Goal: Task Accomplishment & Management: Manage account settings

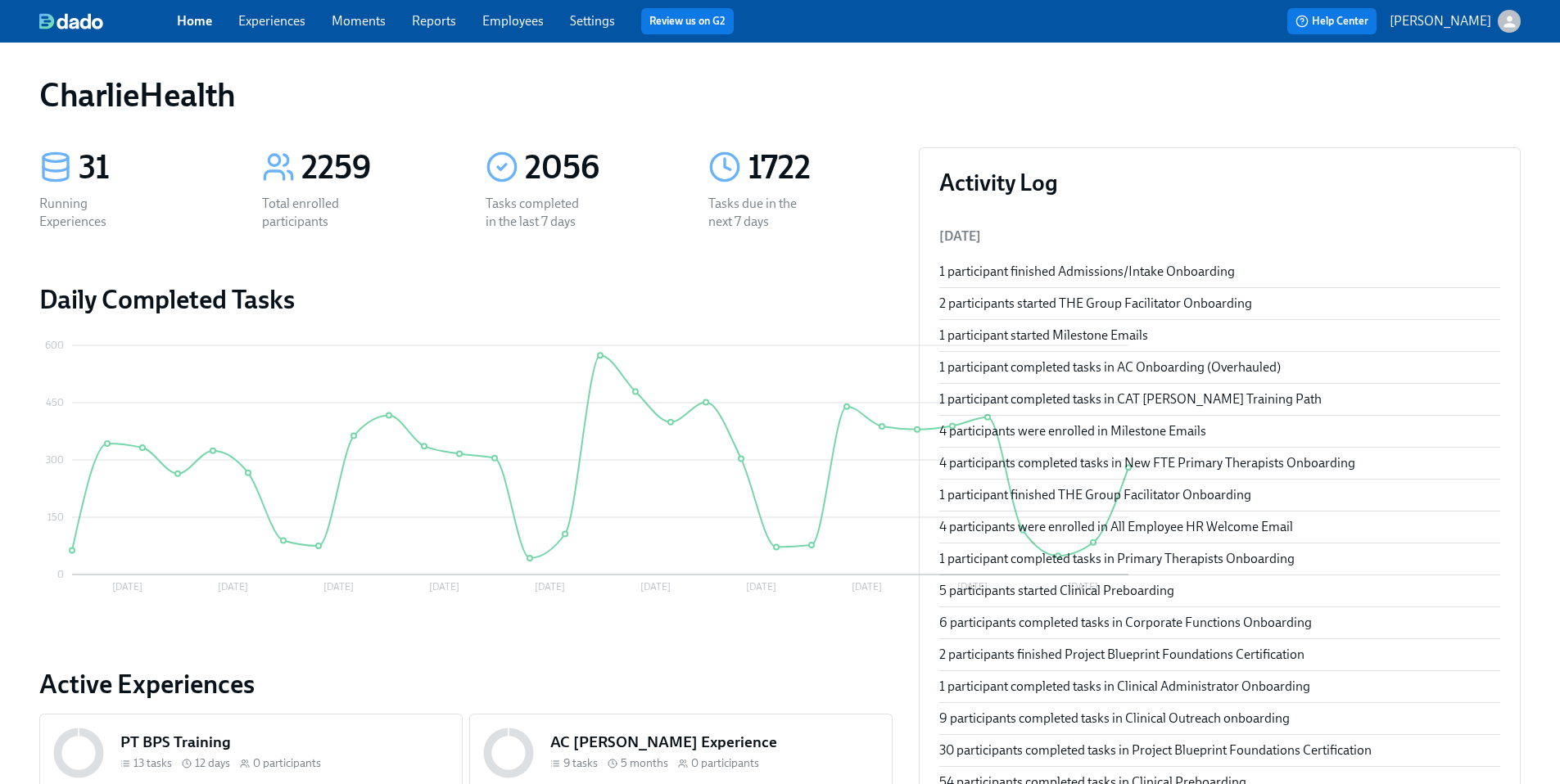
click at [271, 25] on link "Experiences" at bounding box center [271, 21] width 67 height 16
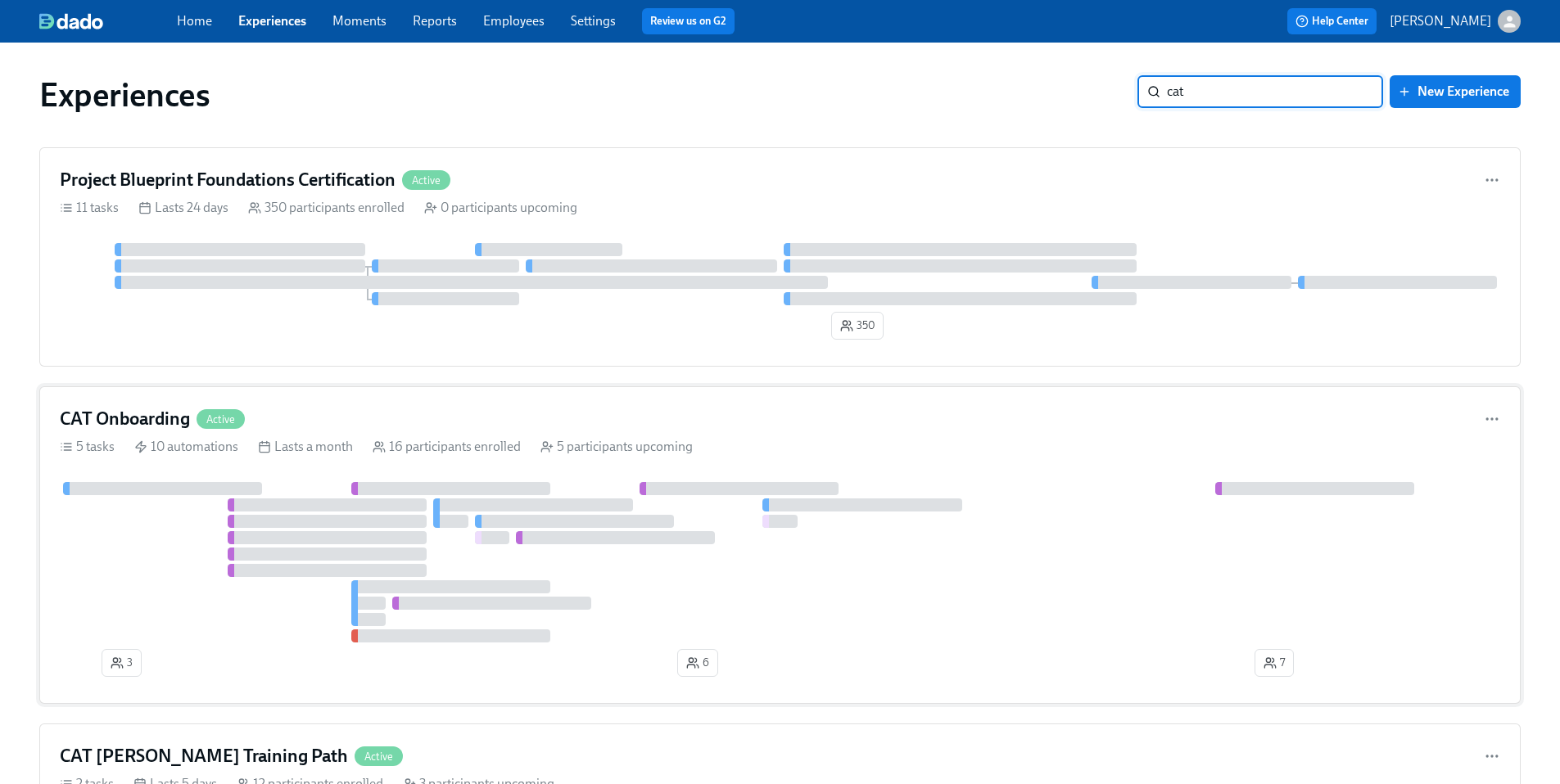
type input "cat"
click at [166, 552] on div at bounding box center [780, 563] width 1440 height 160
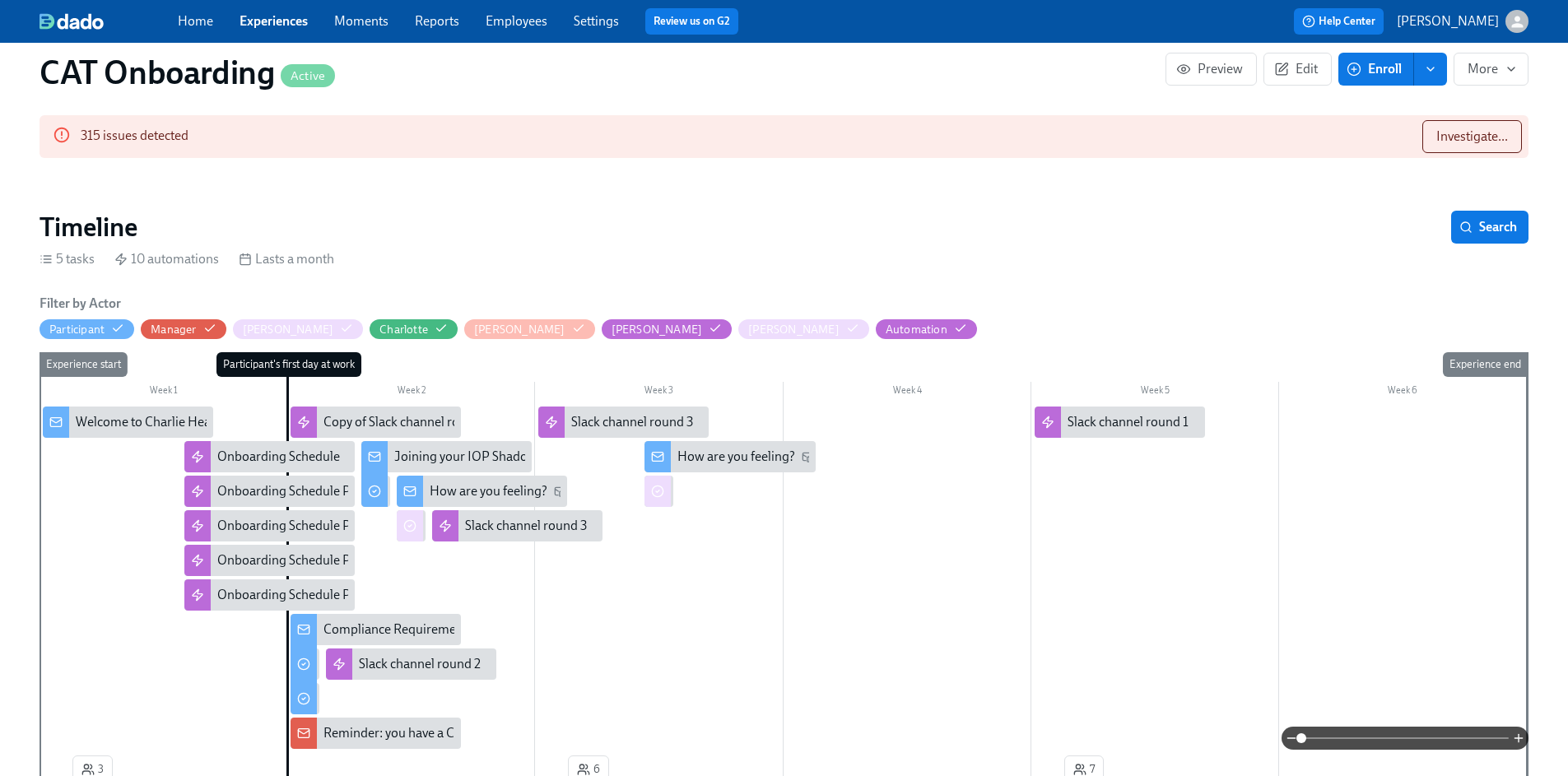
scroll to position [179, 0]
click at [399, 723] on div "Reminder: you have a CAT starting [DATE]!" at bounding box center [442, 731] width 238 height 18
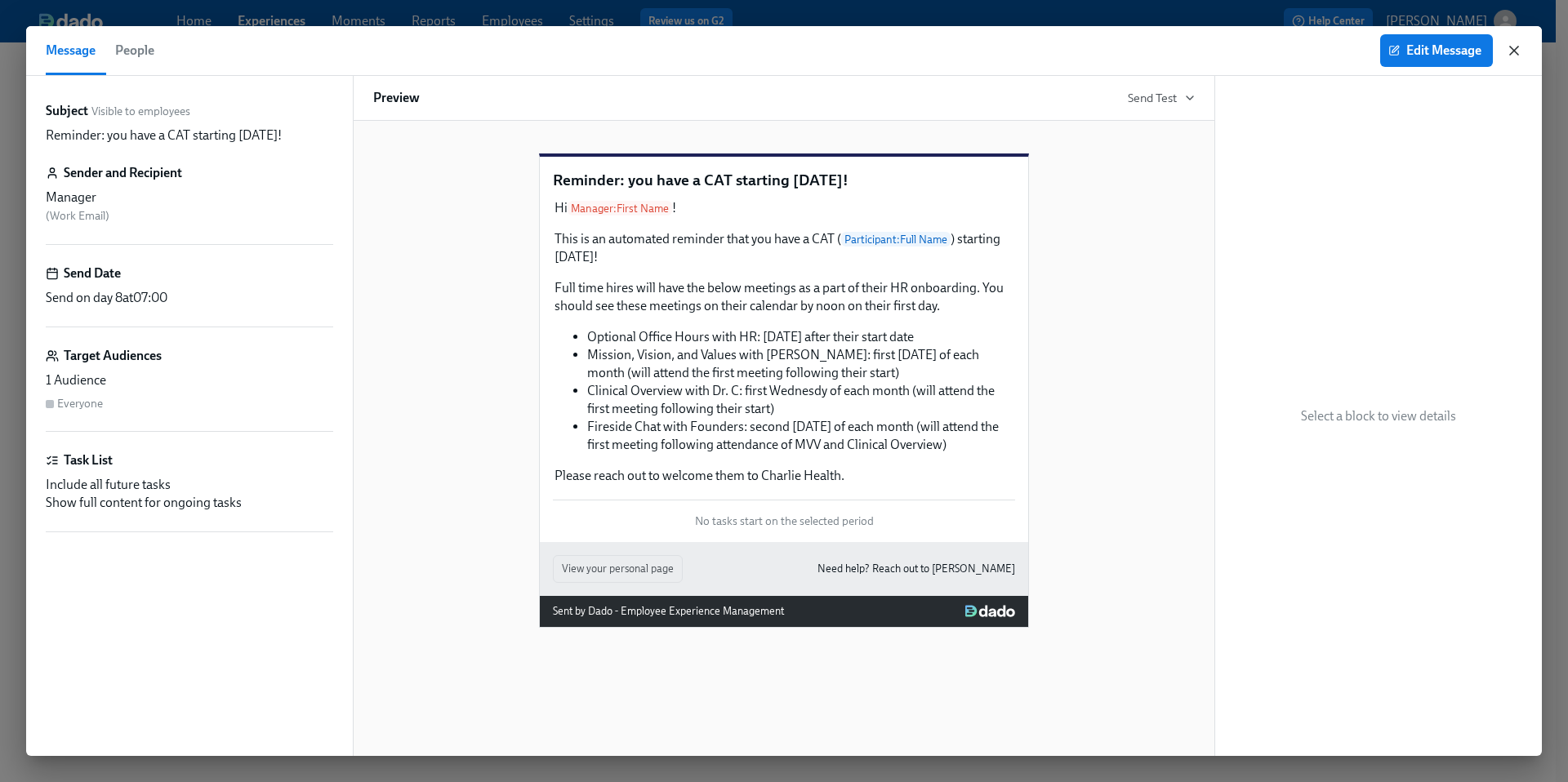
click at [1507, 52] on icon "button" at bounding box center [1513, 50] width 16 height 16
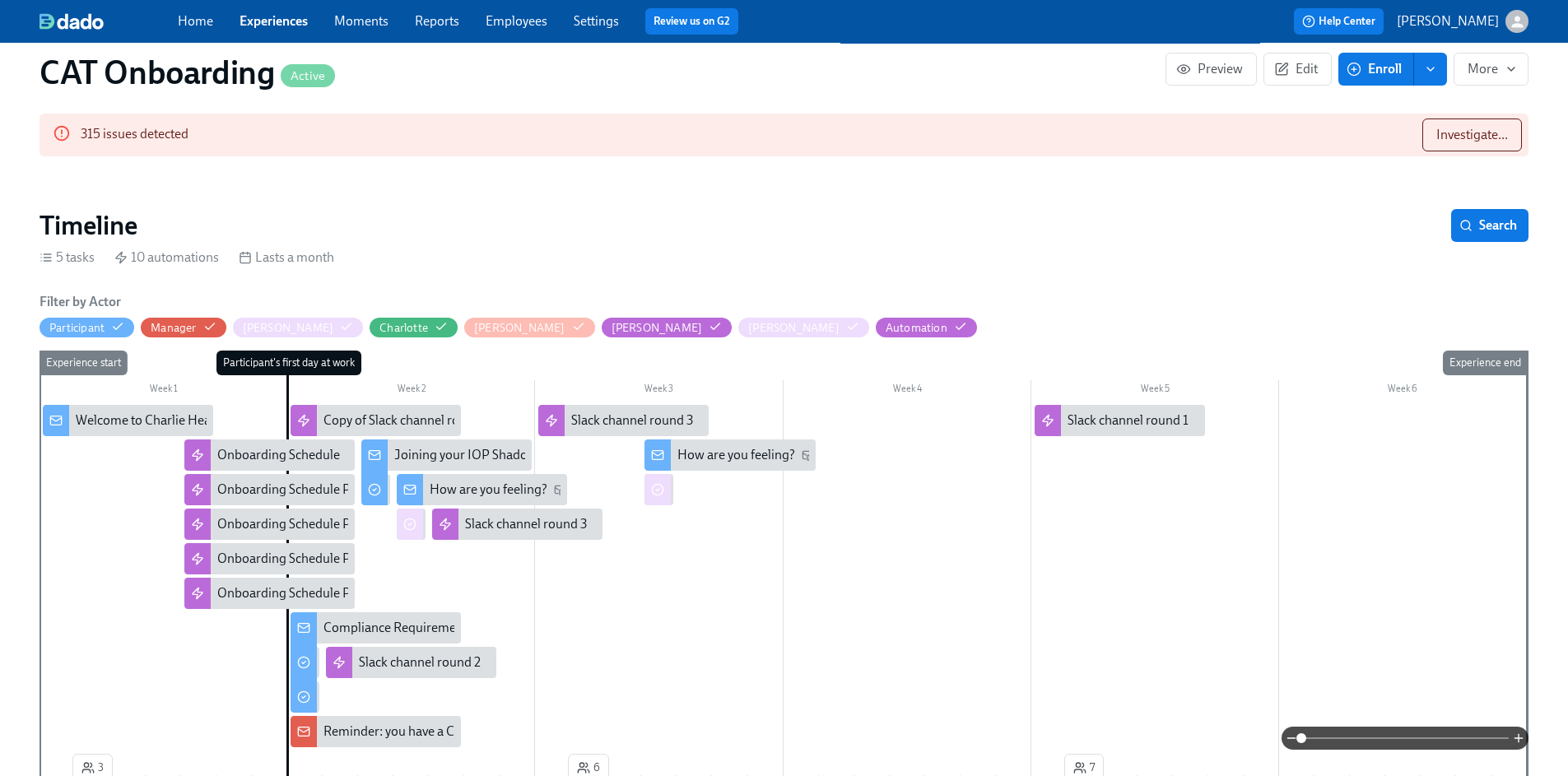
scroll to position [179, 2]
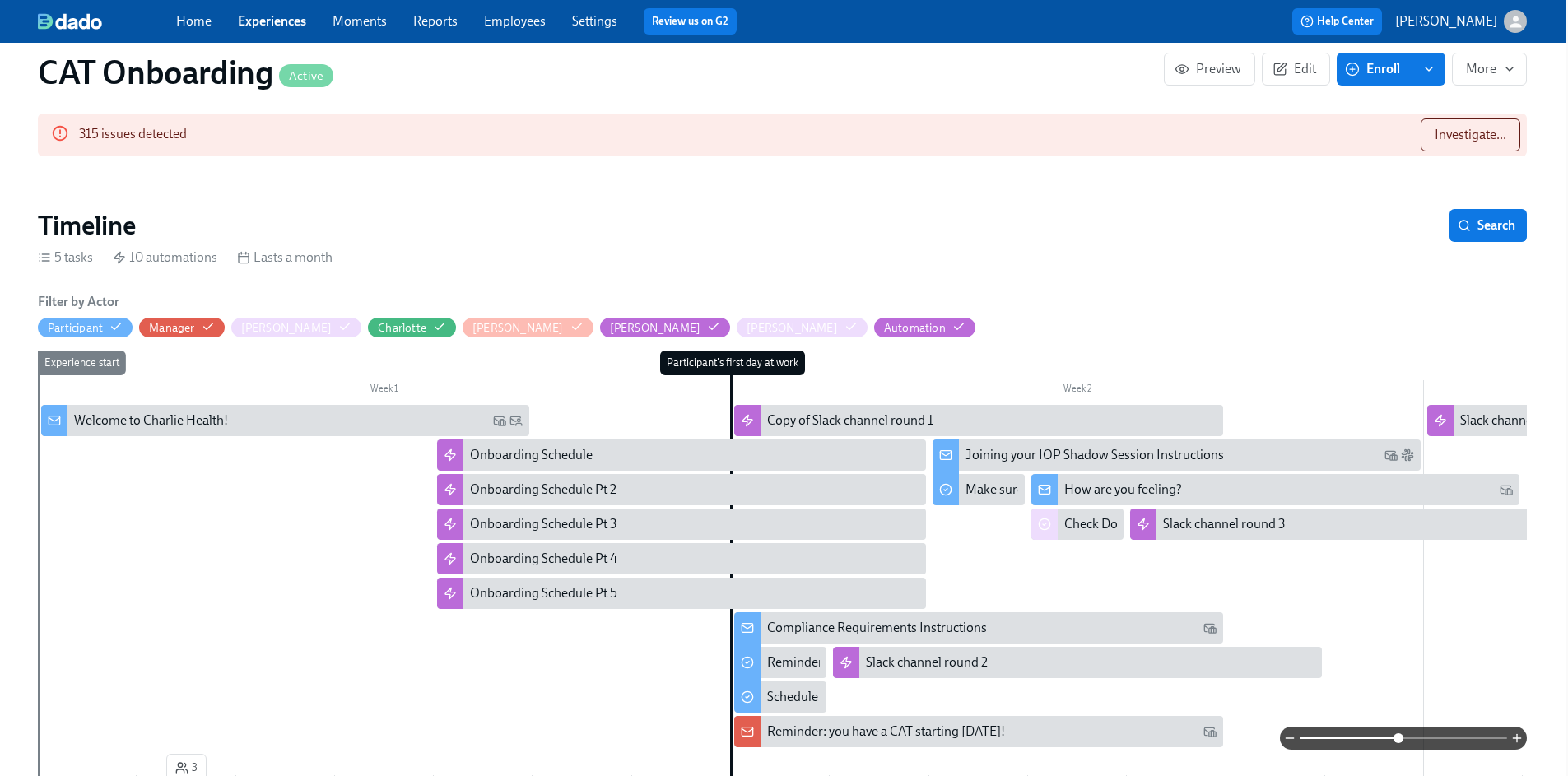
drag, startPoint x: 1294, startPoint y: 735, endPoint x: 1397, endPoint y: 737, distance: 103.0
click at [1397, 737] on span at bounding box center [1398, 738] width 9 height 9
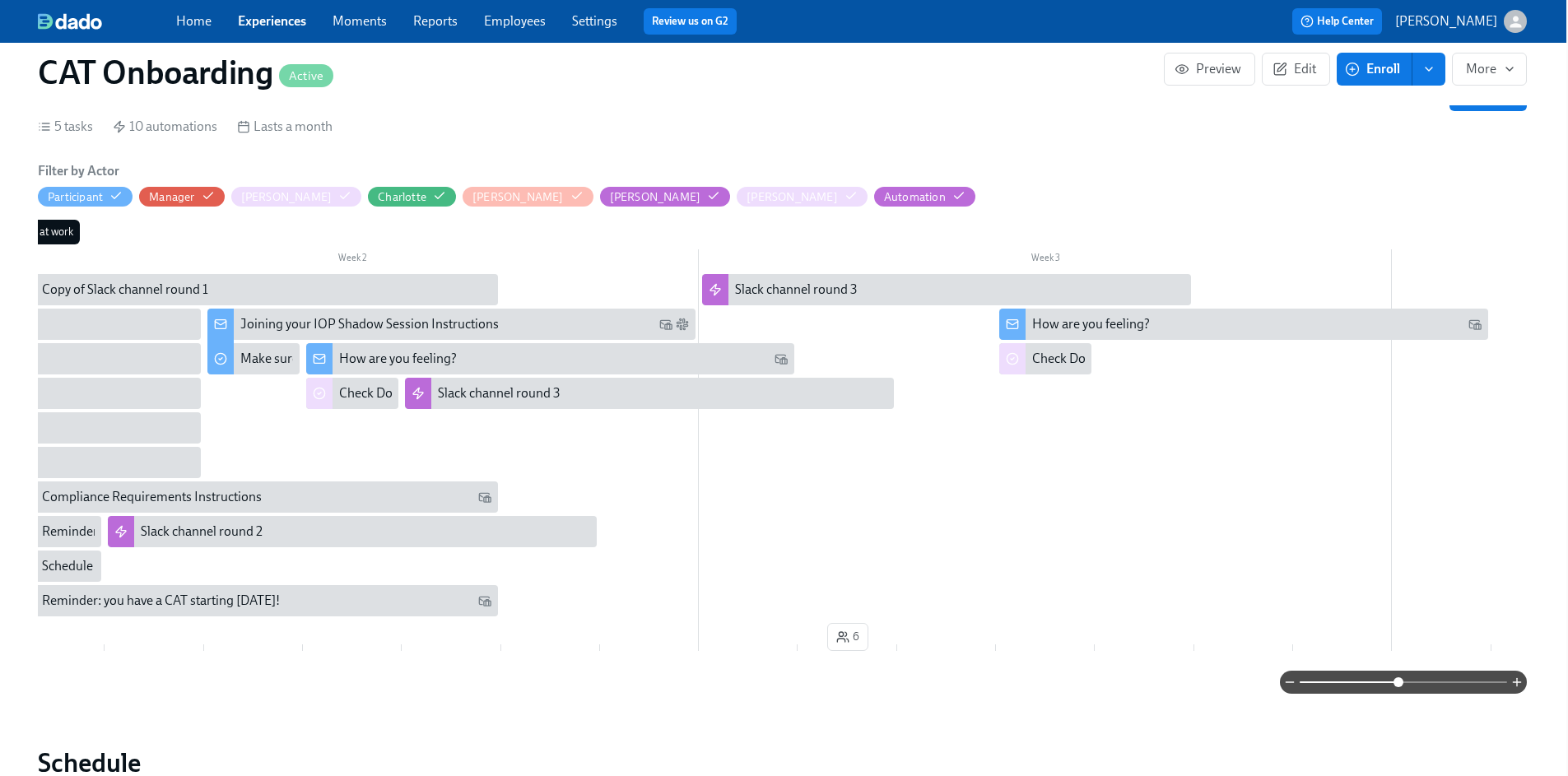
scroll to position [305, 2]
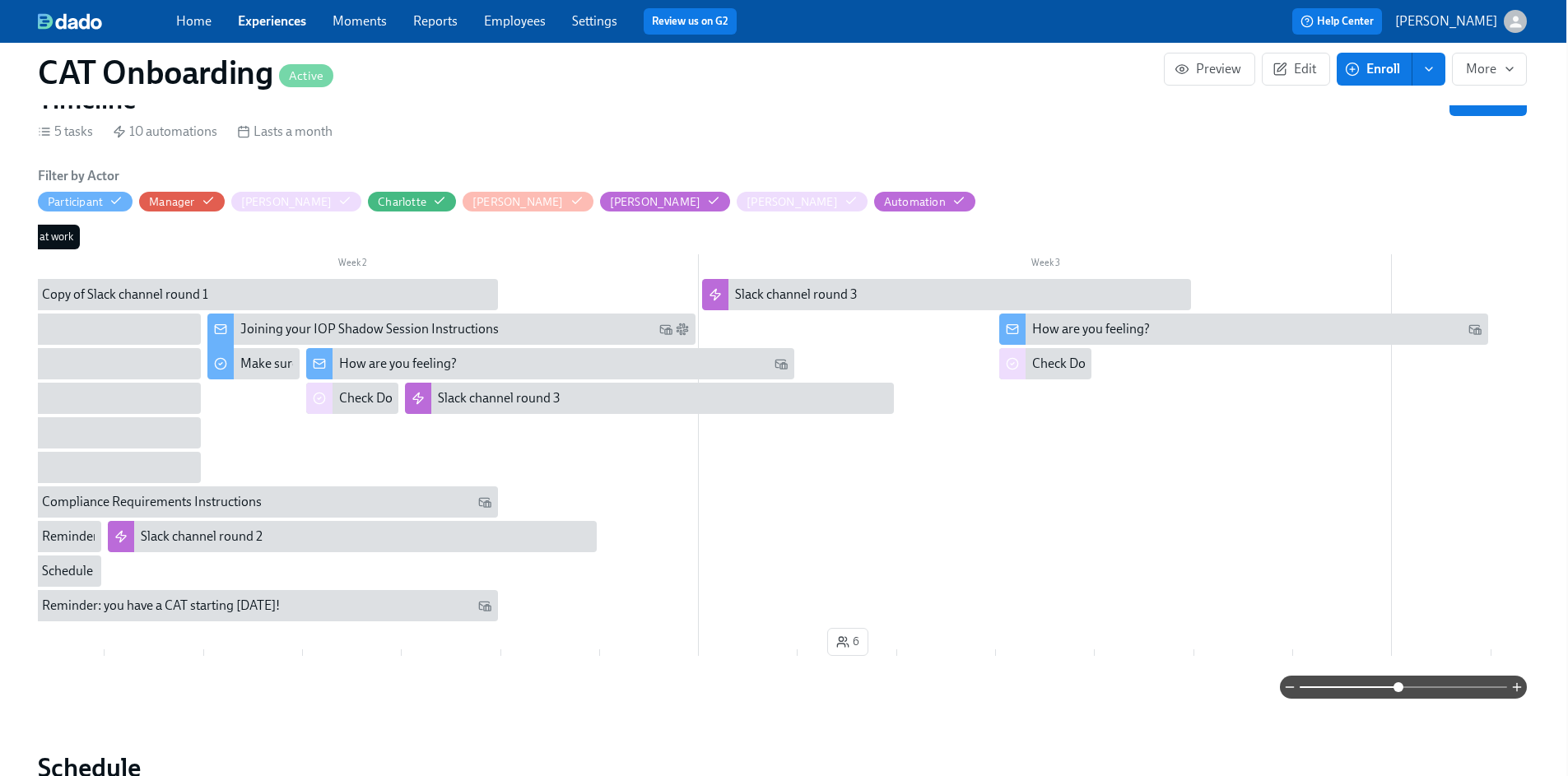
click at [1180, 320] on div "How are you feeling?" at bounding box center [1255, 329] width 448 height 18
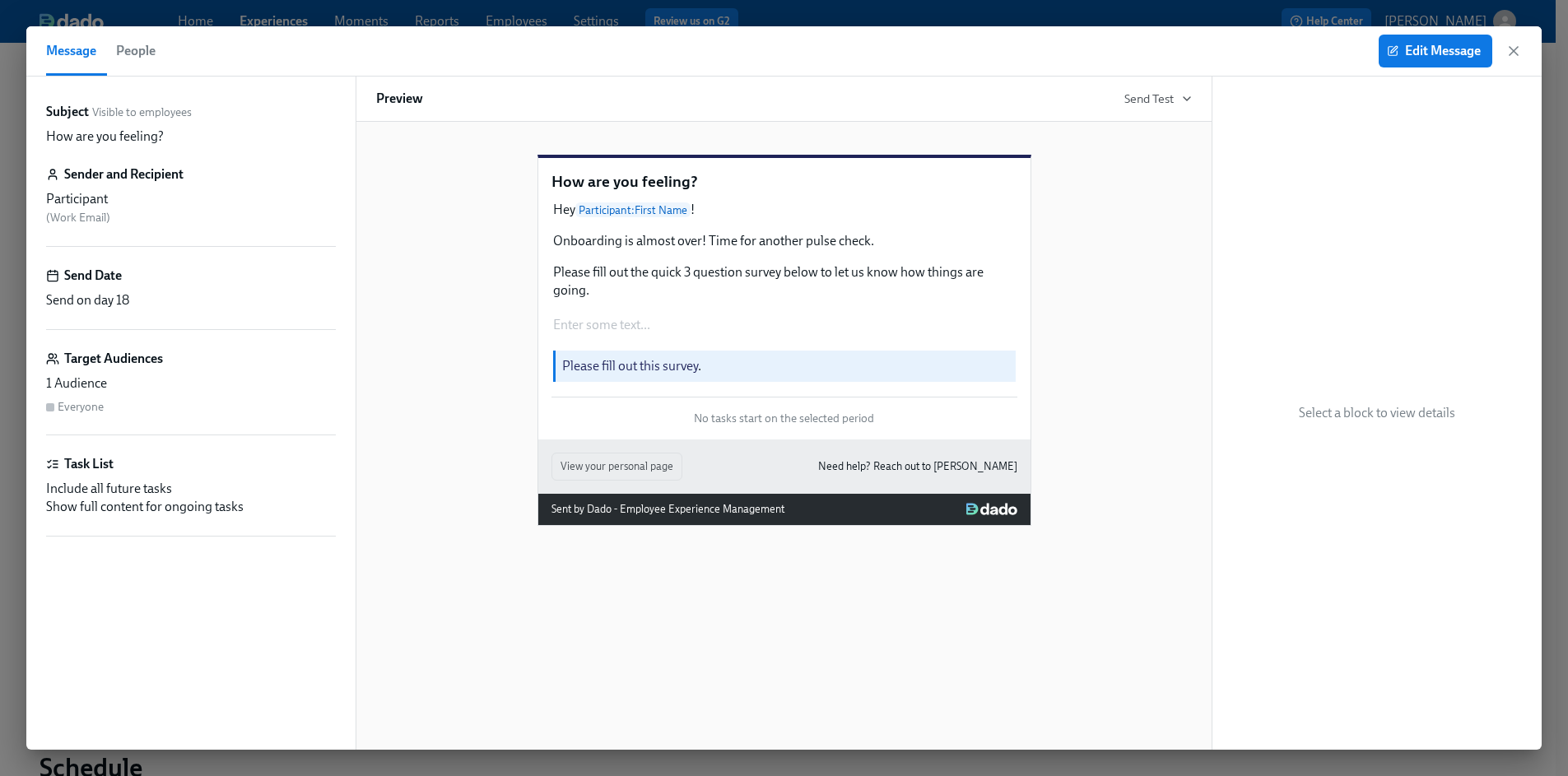
scroll to position [305, 0]
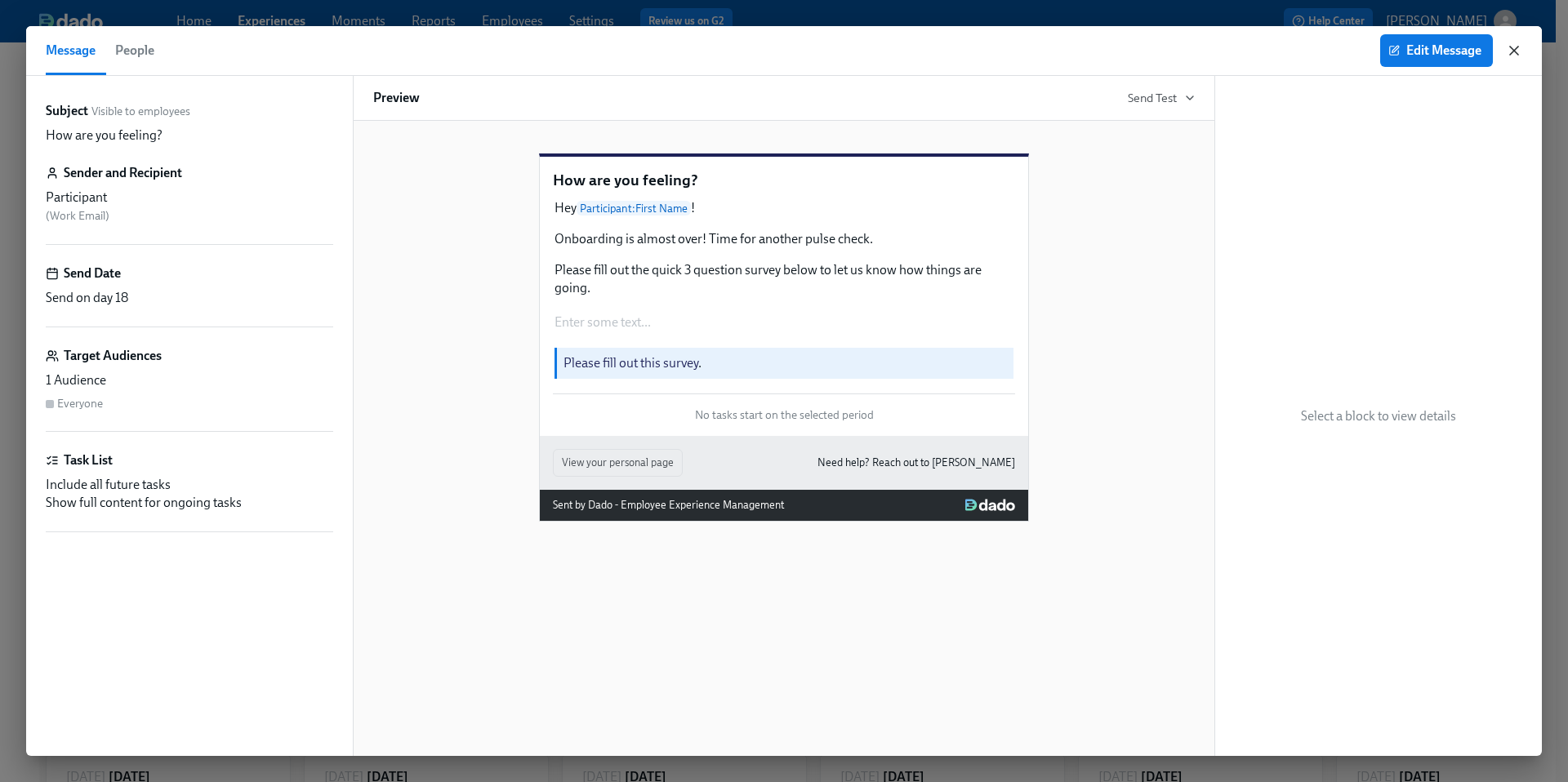
click at [1519, 53] on icon "button" at bounding box center [1513, 50] width 16 height 16
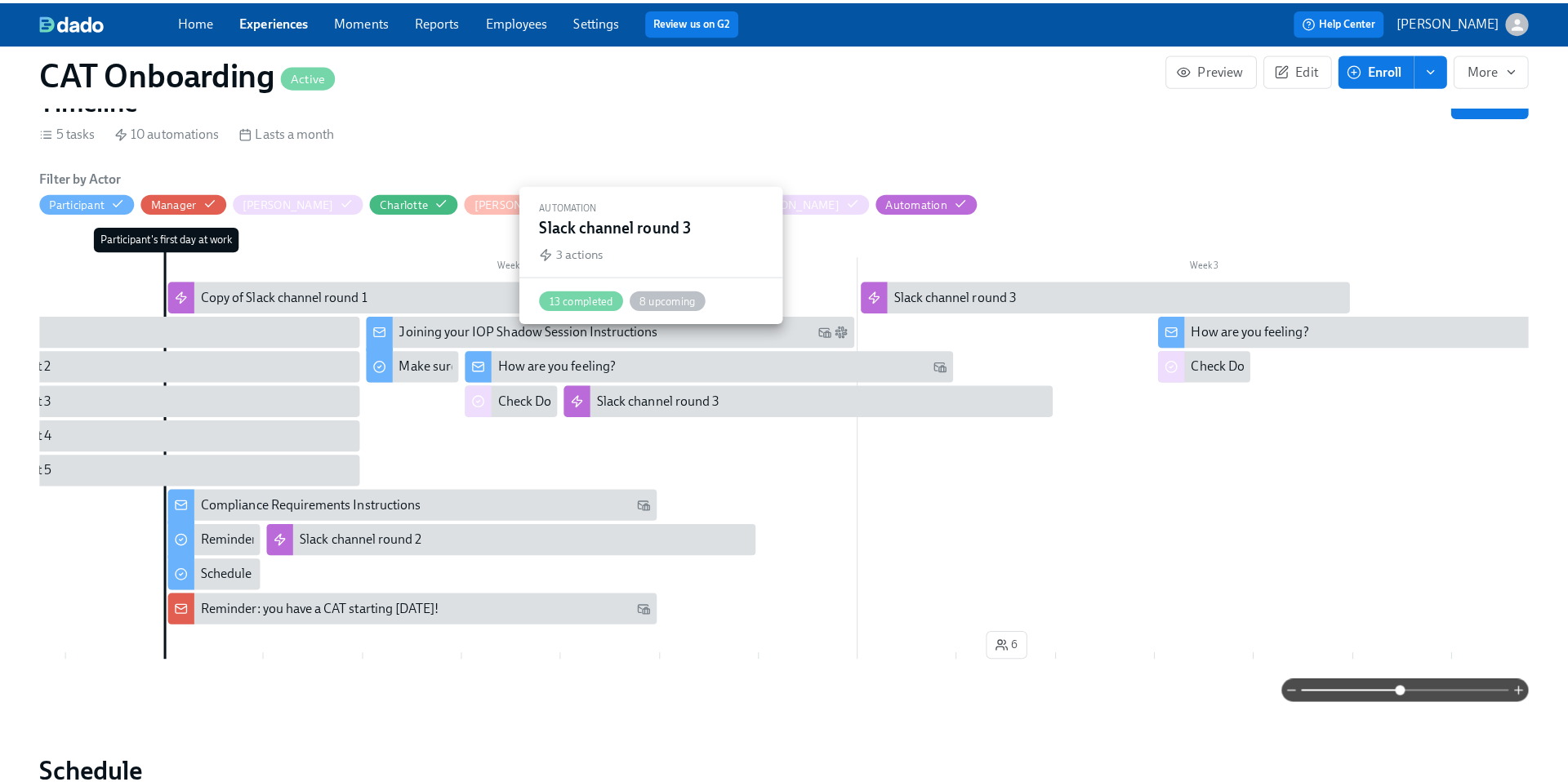
scroll to position [0, 551]
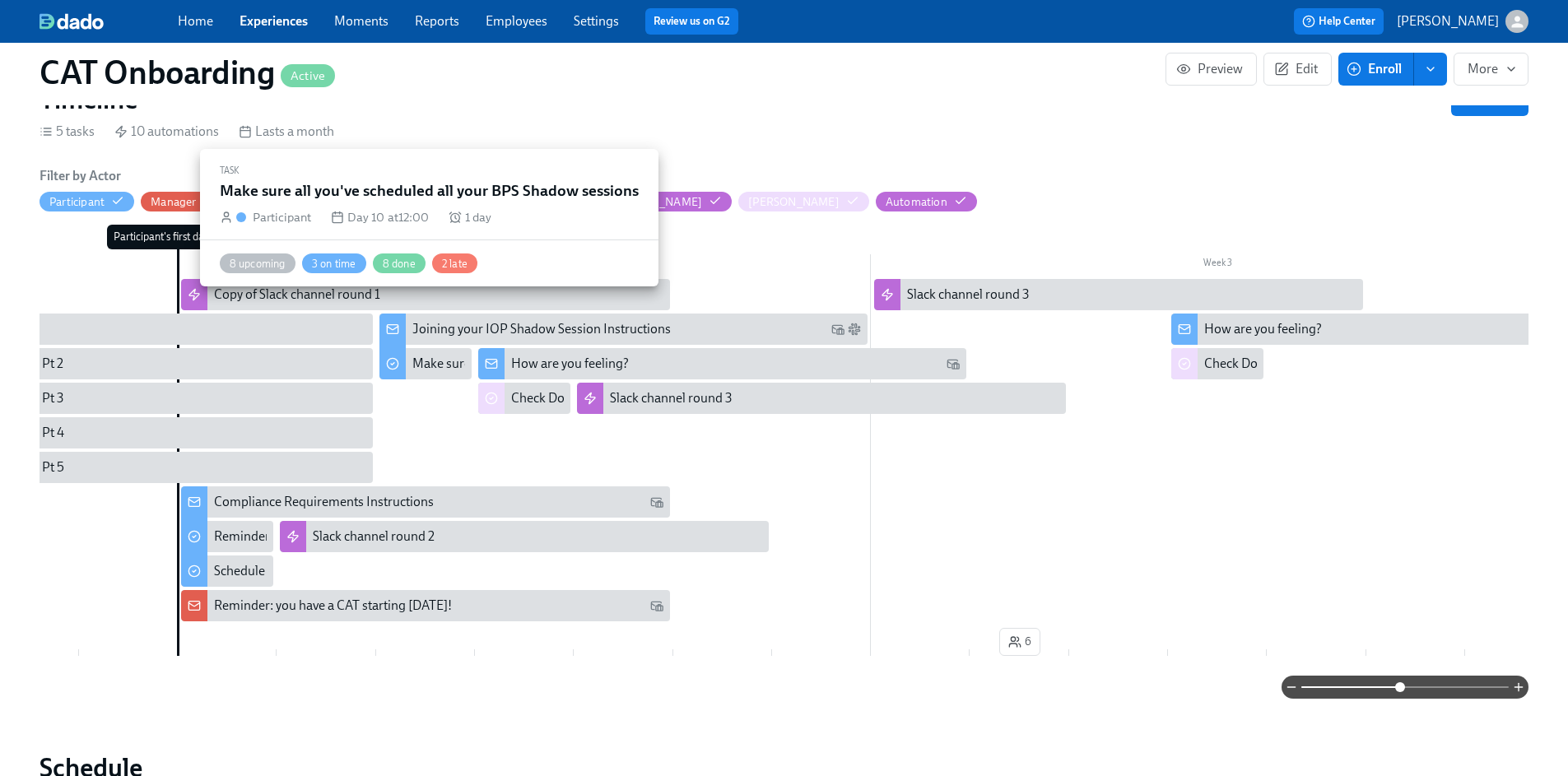
click at [429, 354] on div "Make sure all you've scheduled all your BPS Shadow sessions" at bounding box center [582, 363] width 340 height 18
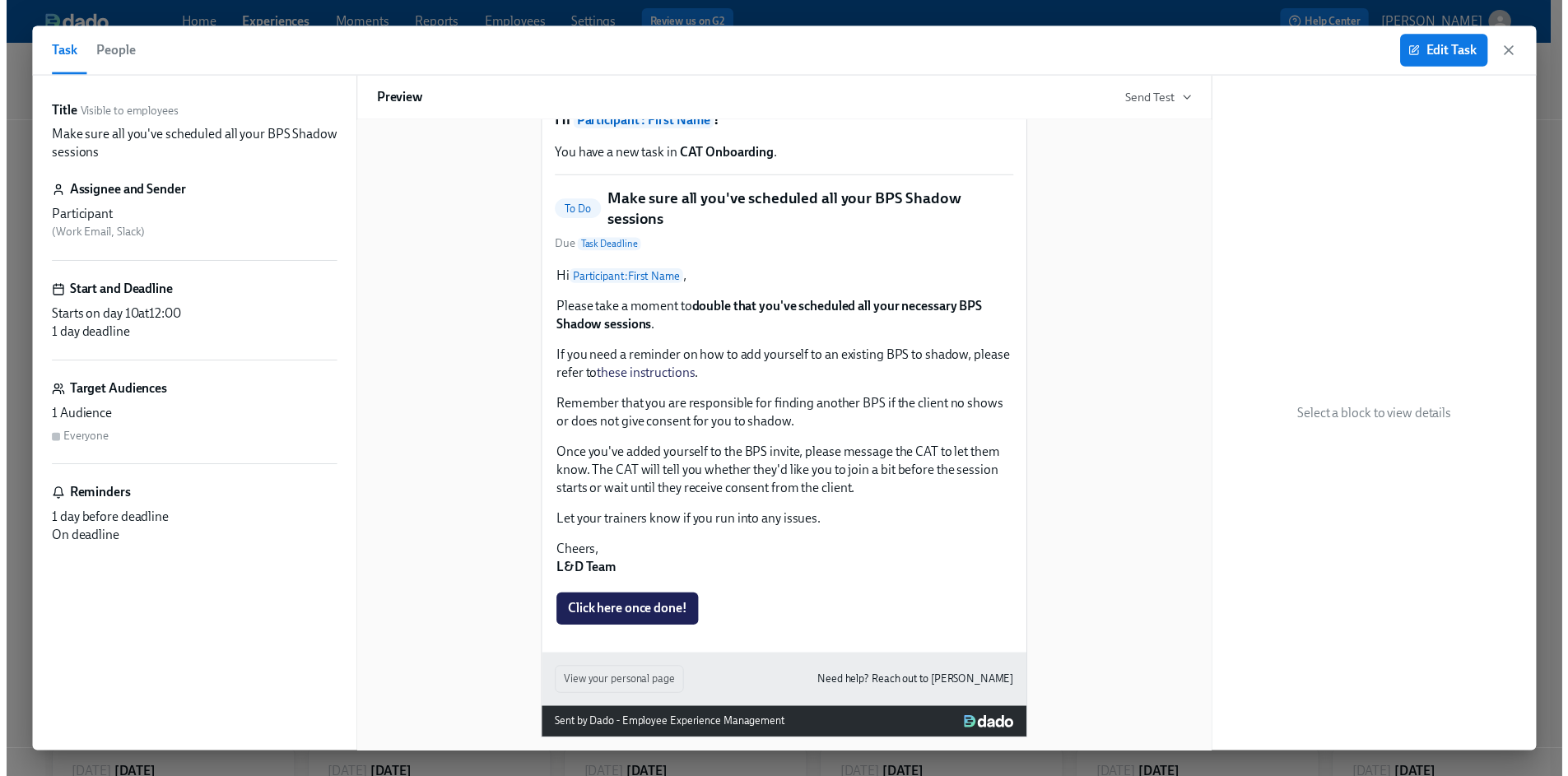
scroll to position [66, 0]
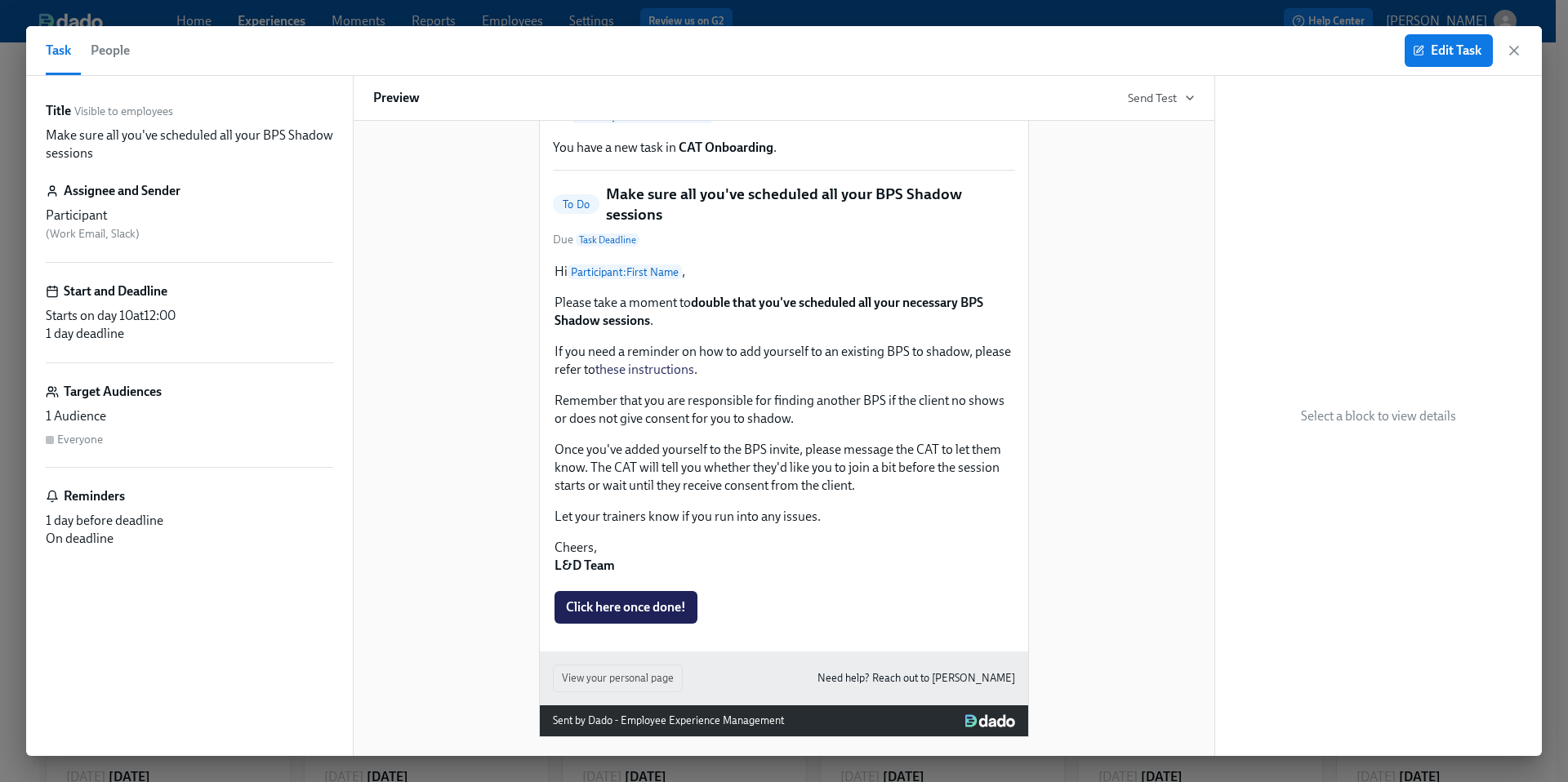
click at [1521, 40] on div "Edit Task" at bounding box center [1463, 50] width 118 height 33
click at [1509, 55] on icon "button" at bounding box center [1513, 50] width 16 height 16
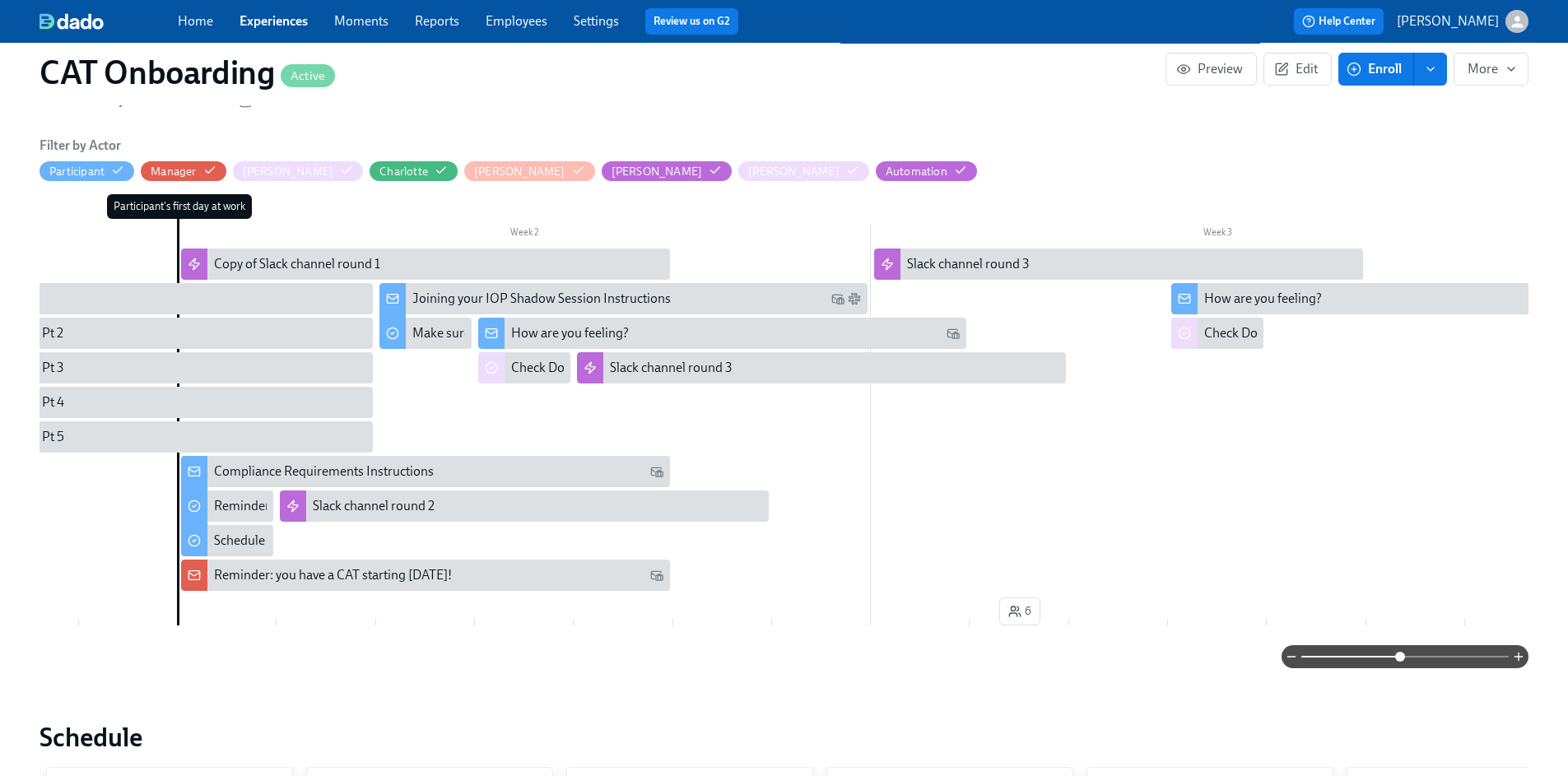
scroll to position [334, 0]
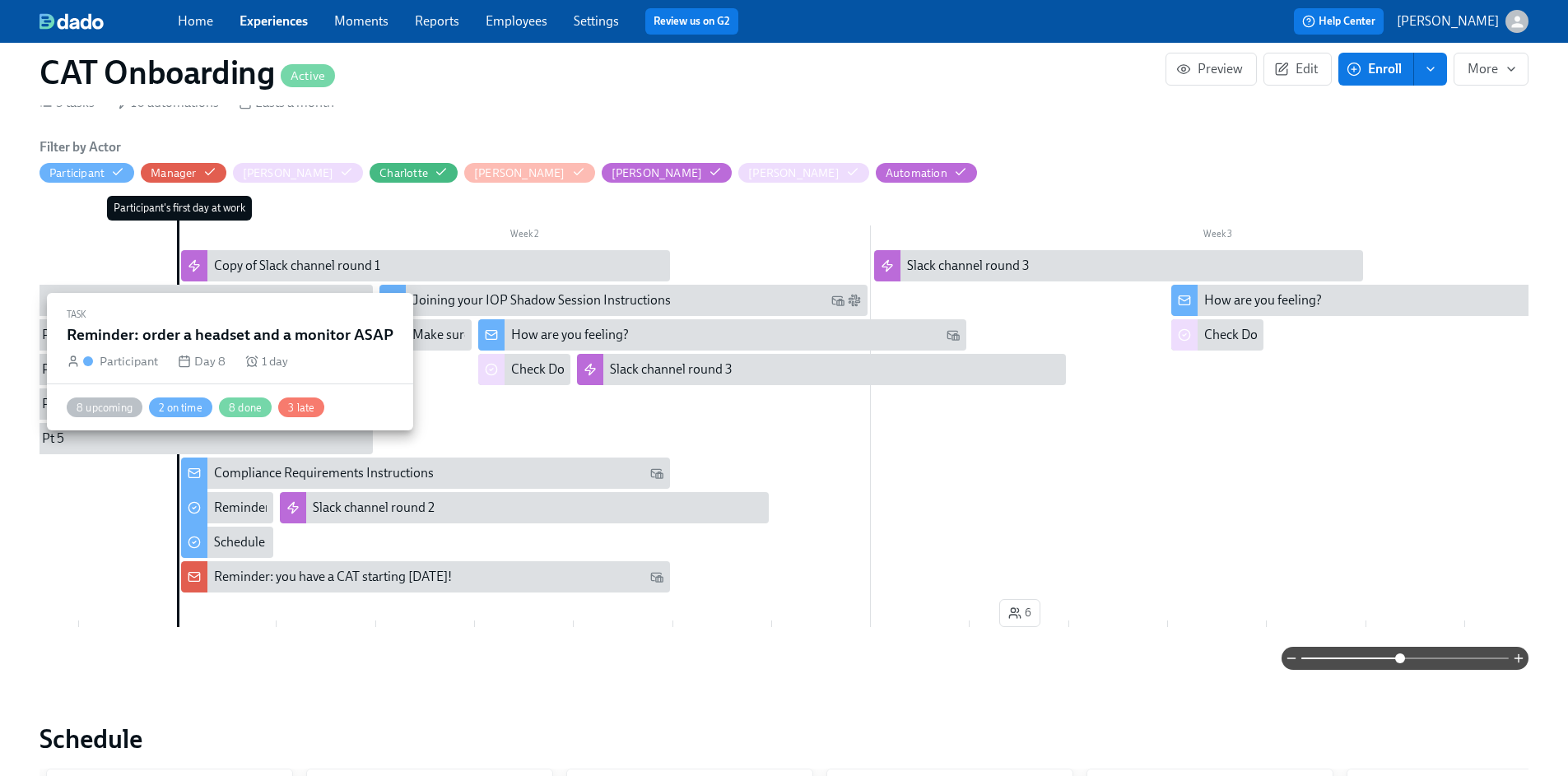
click at [247, 498] on div "Reminder: order a headset and a monitor ASAP" at bounding box center [346, 507] width 264 height 18
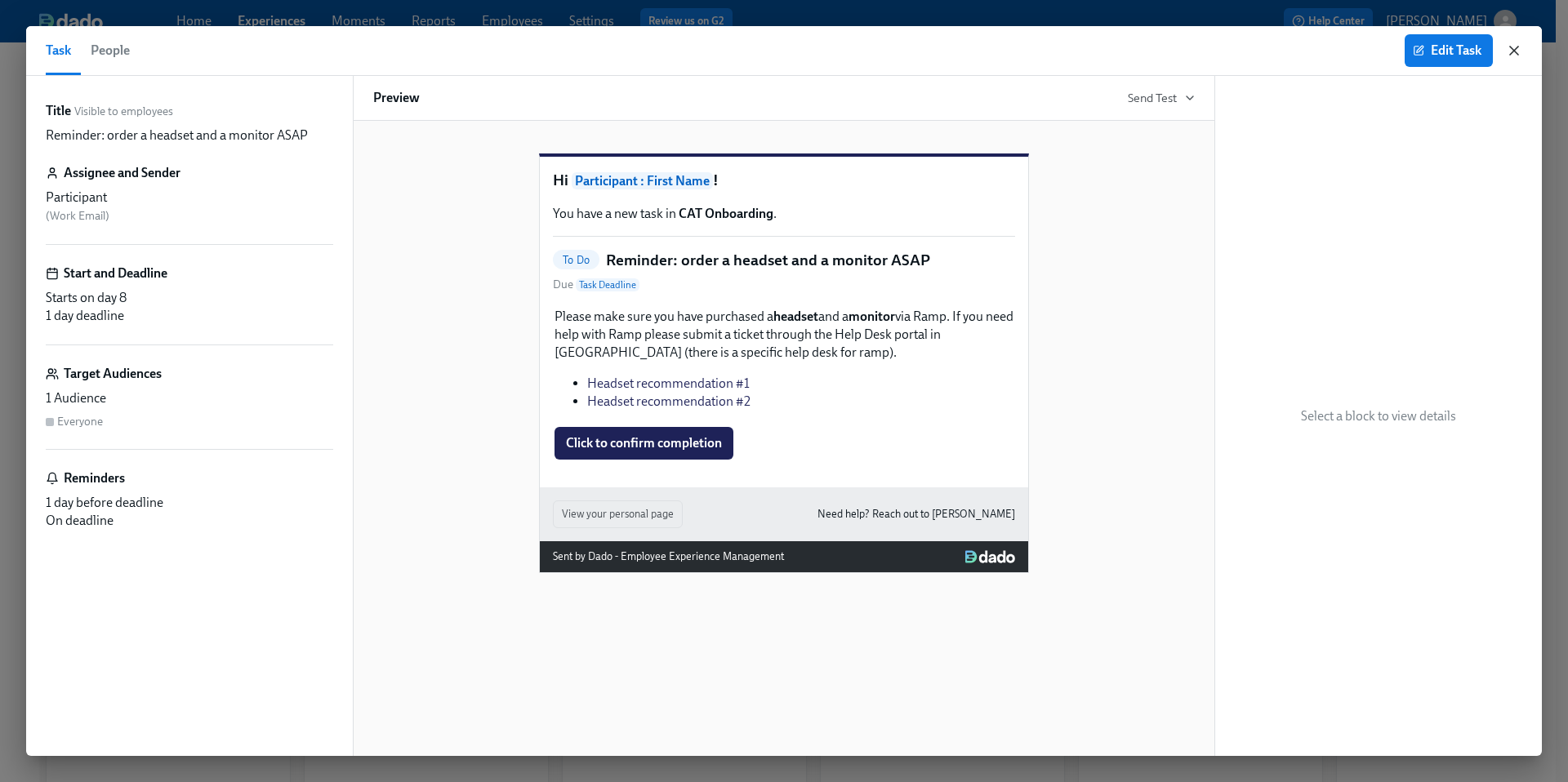
click at [1513, 53] on icon "button" at bounding box center [1513, 50] width 16 height 16
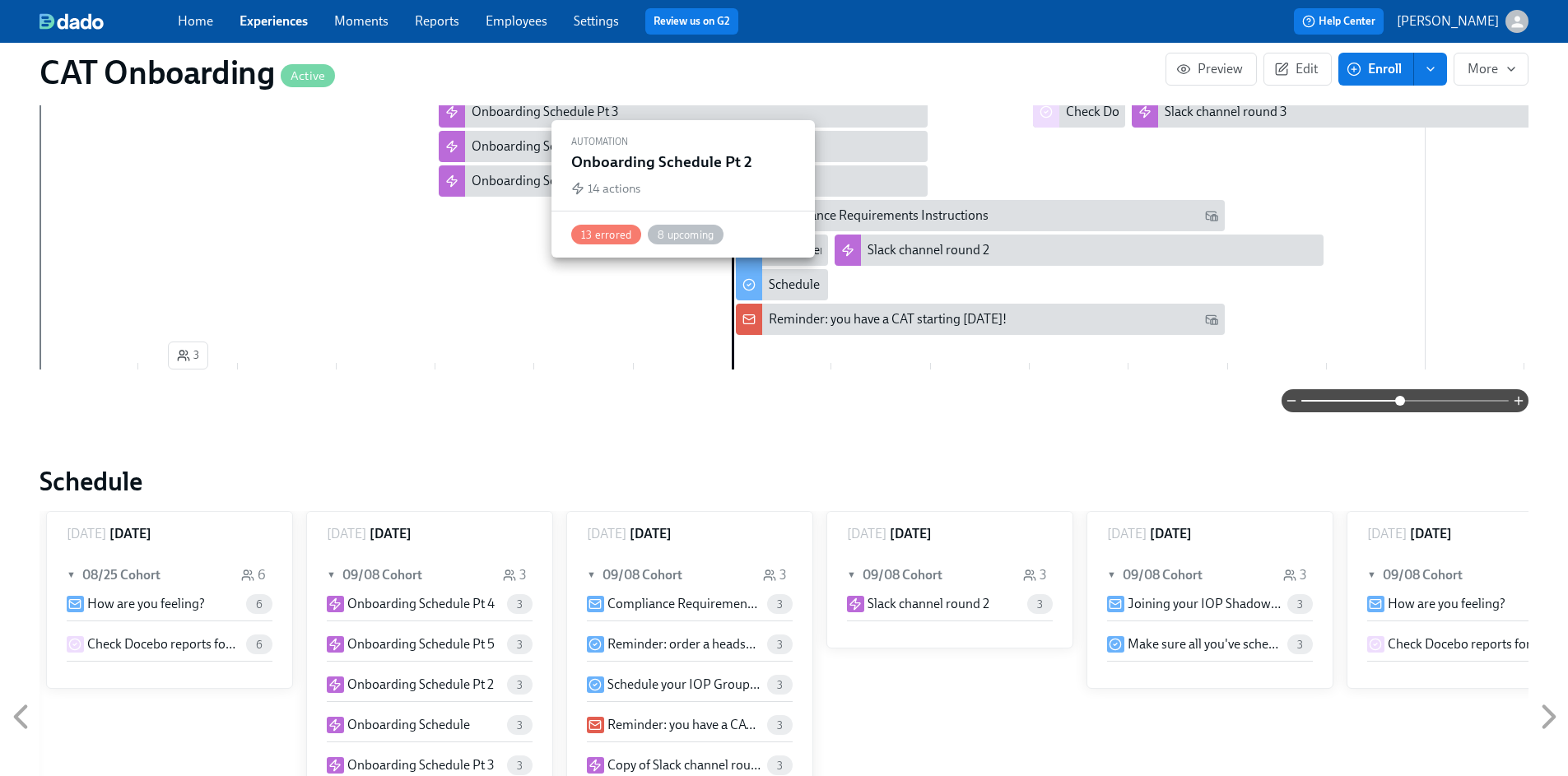
scroll to position [654, 0]
